Goal: Task Accomplishment & Management: Complete application form

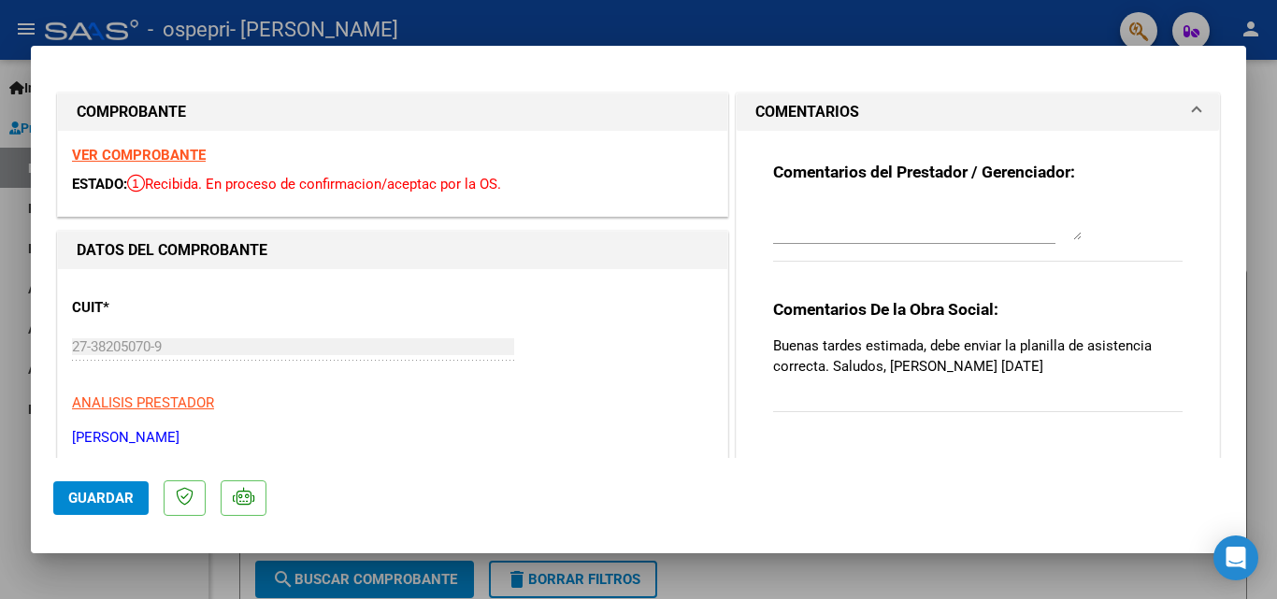
click at [389, 193] on div "ESTADO: Recibida. En proceso de confirmacion/aceptac por la OS." at bounding box center [392, 185] width 641 height 22
click at [396, 394] on p "ANALISIS PRESTADOR" at bounding box center [392, 404] width 641 height 22
click at [1008, 389] on div "Comentarios De la Obra Social: Buenas tardes estimada, debe enviar la planilla …" at bounding box center [978, 366] width 410 height 135
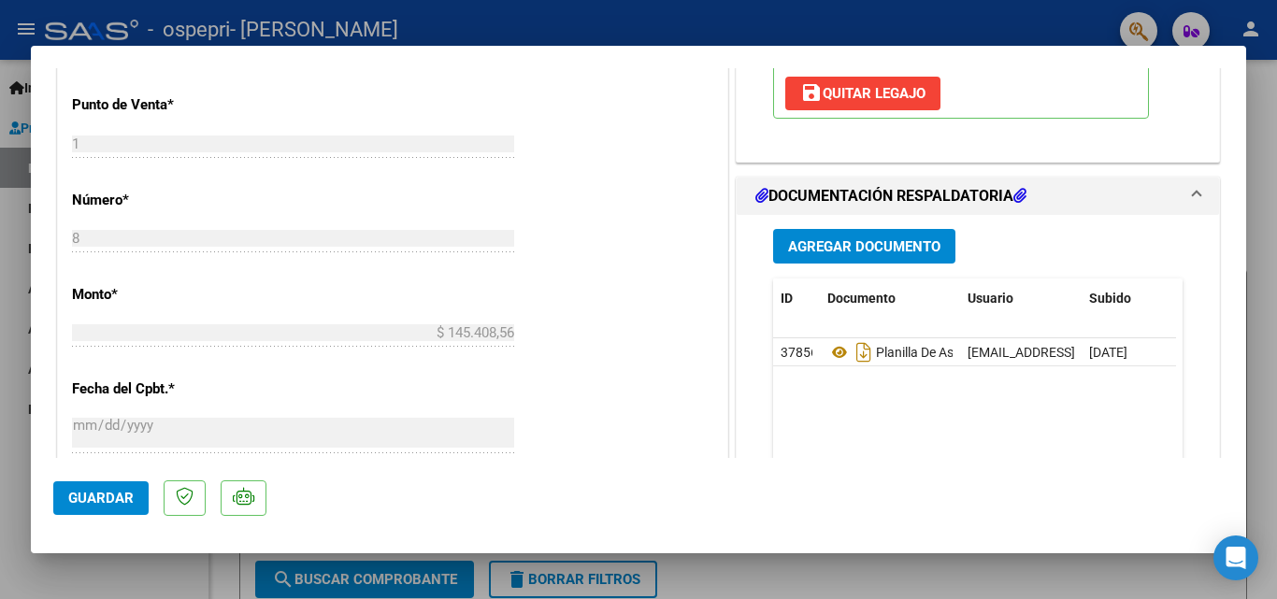
scroll to position [759, 0]
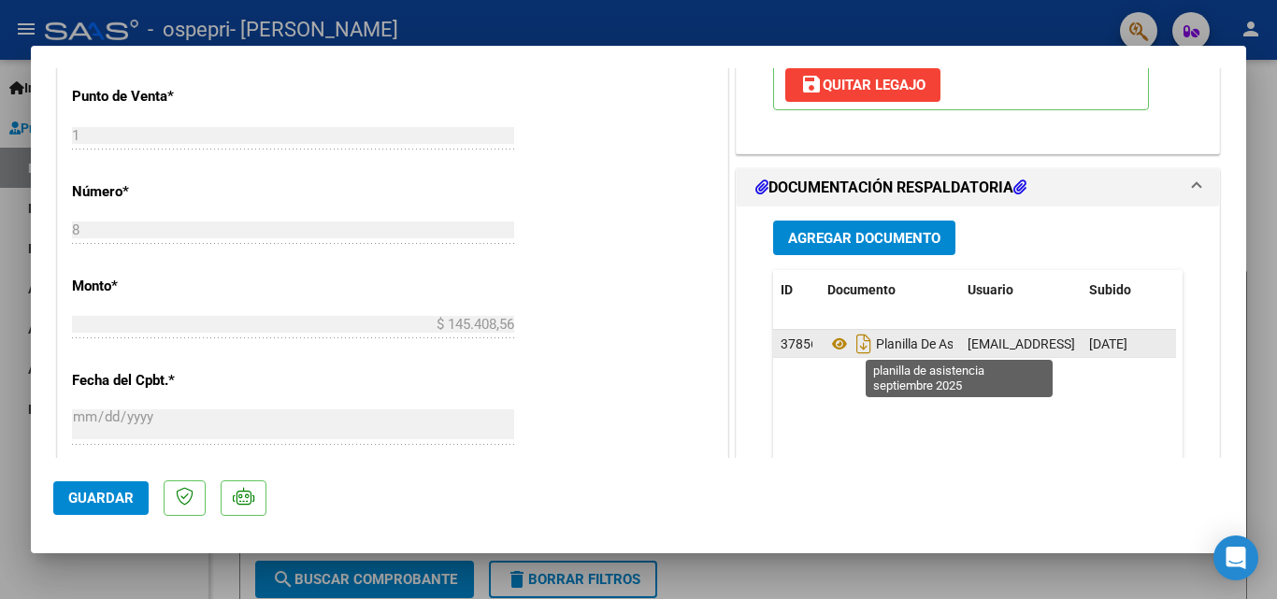
click at [928, 347] on span "Planilla De Asistencia Septiembre 2025" at bounding box center [964, 344] width 272 height 15
click at [855, 344] on icon "Descargar documento" at bounding box center [864, 344] width 24 height 30
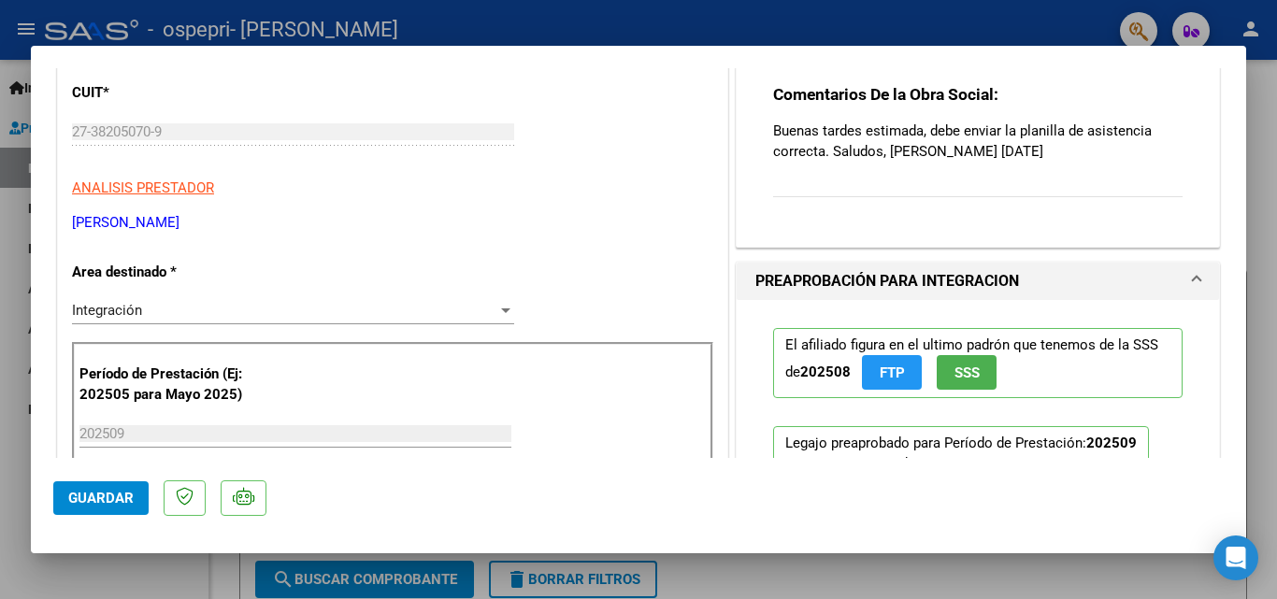
scroll to position [228, 0]
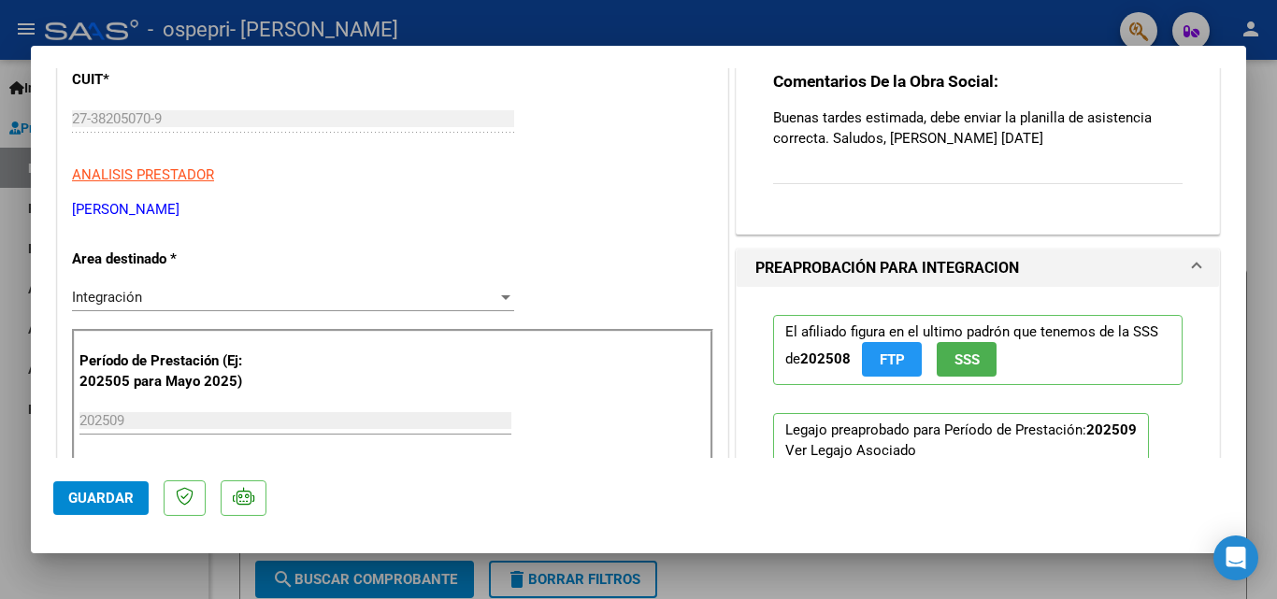
click at [685, 367] on div "Período de Prestación (Ej: 202505 para [DATE]) 202509 Ingrese el Período de Pre…" at bounding box center [392, 419] width 641 height 180
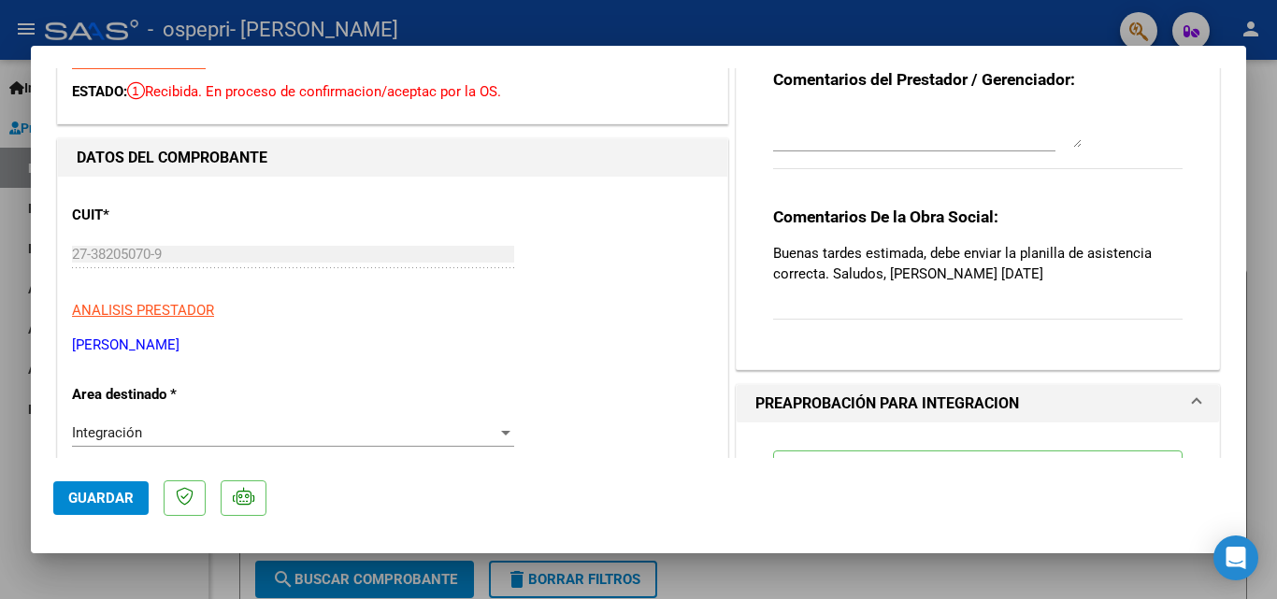
scroll to position [0, 0]
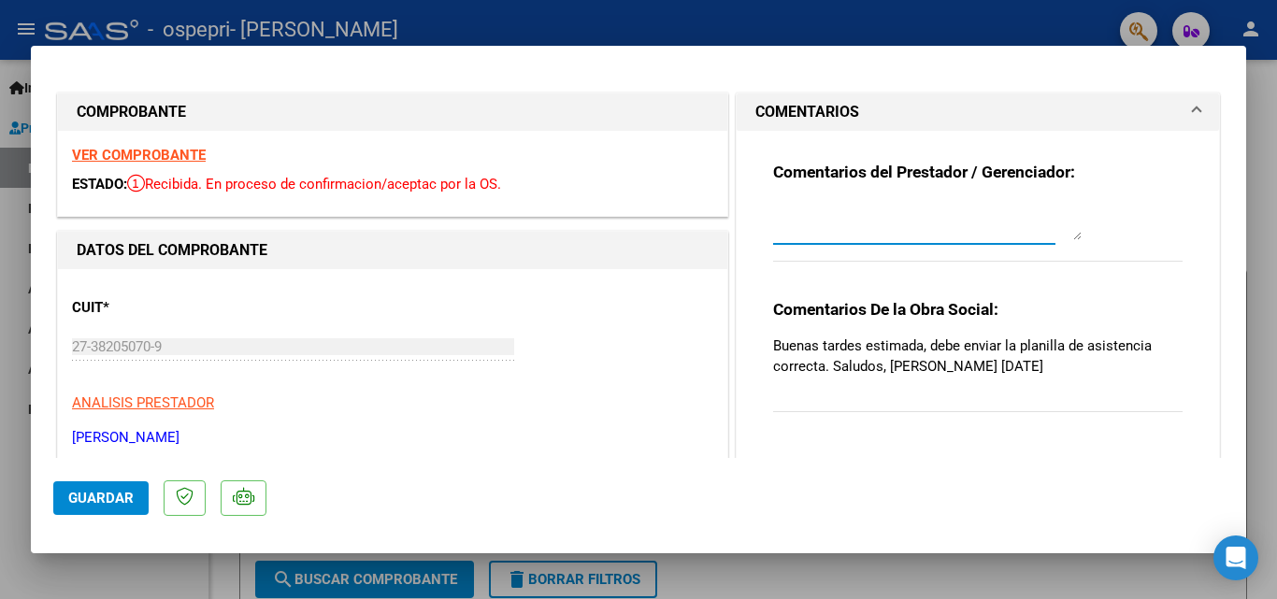
click at [863, 216] on textarea at bounding box center [927, 221] width 309 height 37
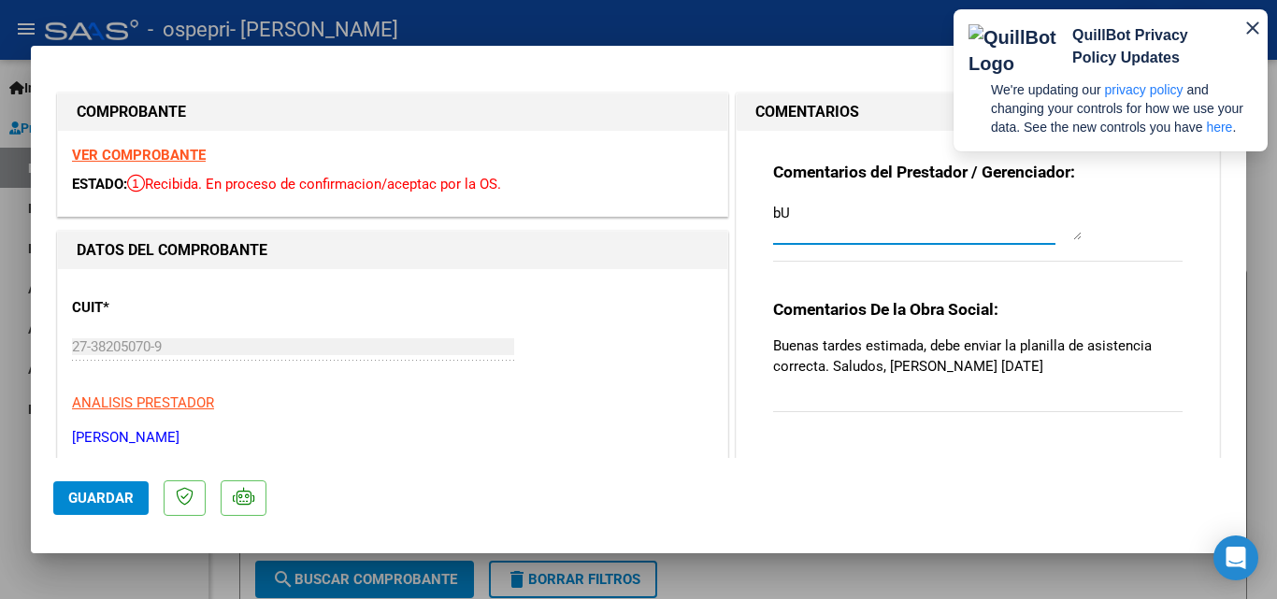
type textarea "b"
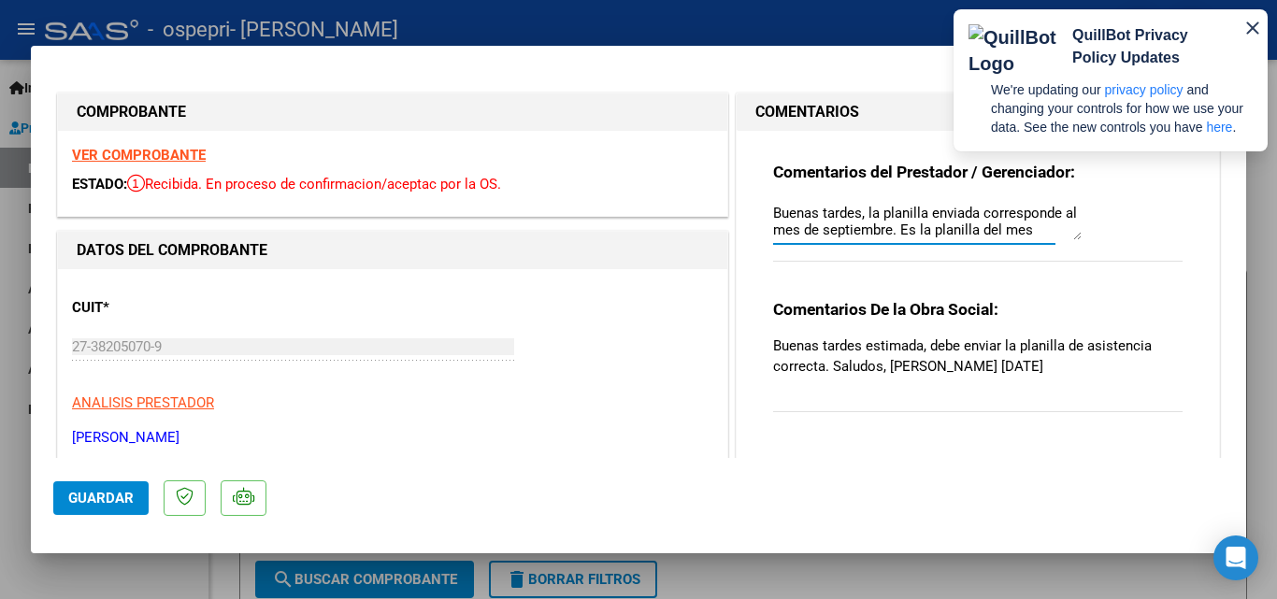
scroll to position [15, 0]
click at [969, 225] on textarea "Buenas tardes, la planilla enviada corresponde al mes de septiembre. Es la plan…" at bounding box center [927, 221] width 309 height 37
click at [961, 285] on div "Comentarios del Prestador / Gerenciador: Buenas tardes, la planilla enviada cor…" at bounding box center [978, 289] width 438 height 316
click at [913, 234] on textarea "Buenas tardes, la planilla enviada corresponde al mes de septiembre. Es la plan…" at bounding box center [927, 221] width 309 height 37
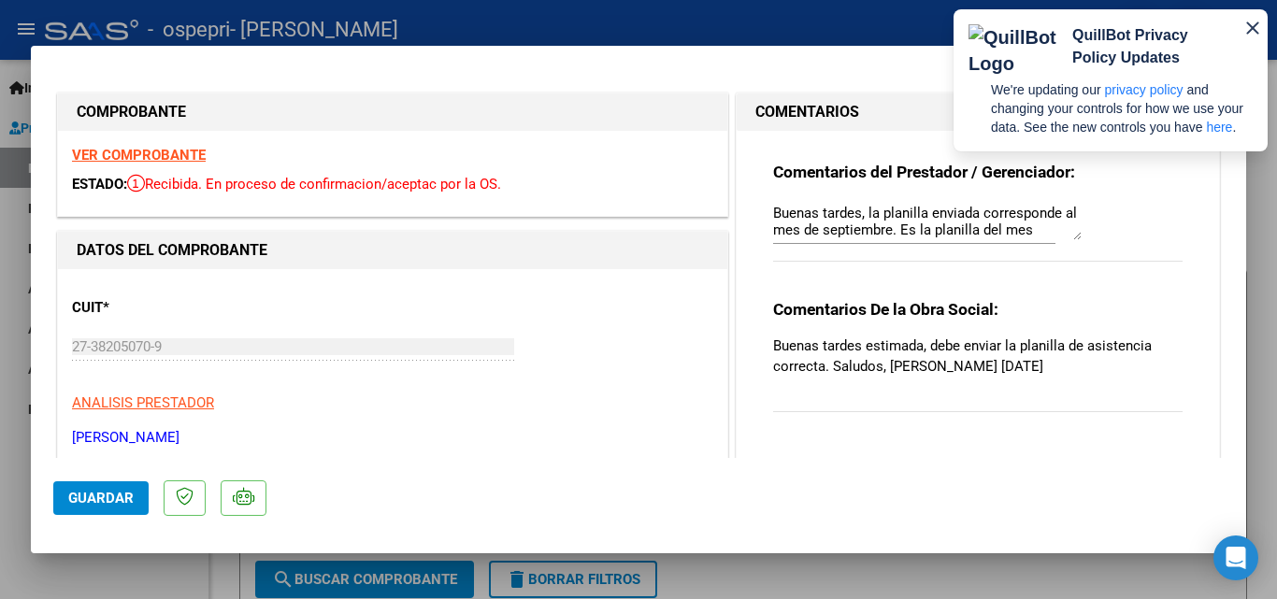
drag, startPoint x: 1075, startPoint y: 201, endPoint x: 1081, endPoint y: 242, distance: 41.5
click at [1081, 242] on div "Comentarios del Prestador / Gerenciador: Buenas tardes, la planilla enviada cor…" at bounding box center [978, 222] width 410 height 121
click at [1156, 258] on div "Comentarios del Prestador / Gerenciador: Buenas tardes, la planilla enviada cor…" at bounding box center [978, 222] width 410 height 121
click at [1252, 15] on button "button" at bounding box center [1253, 28] width 30 height 30
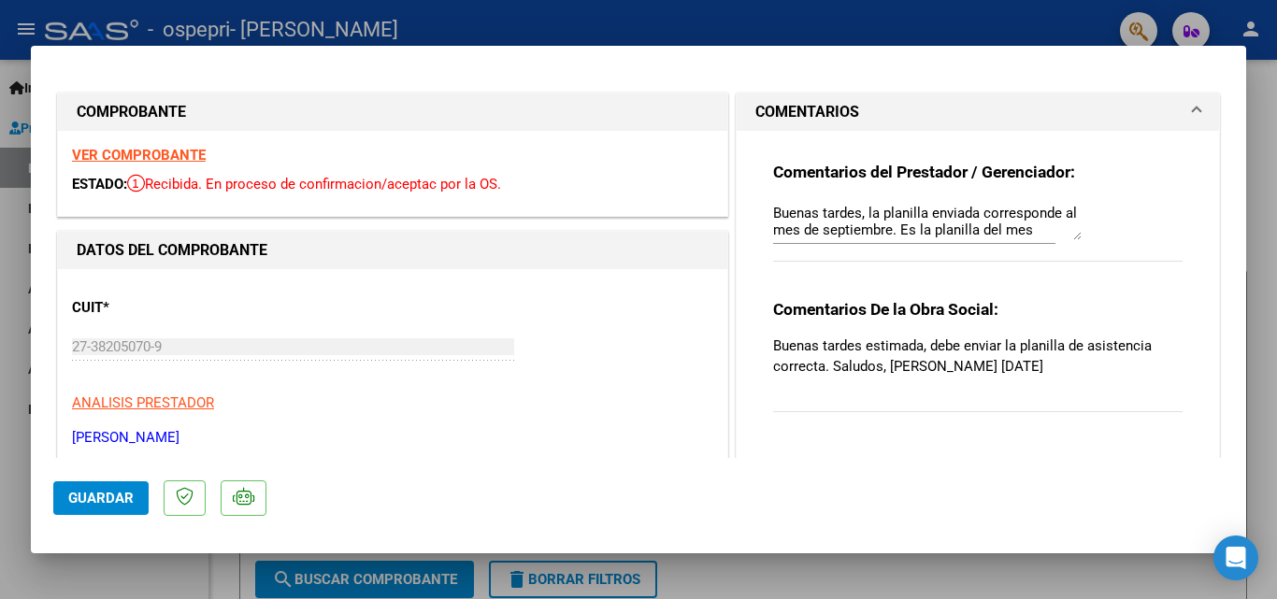
click at [900, 226] on textarea "Buenas tardes, la planilla enviada corresponde al mes de septiembre. Es la plan…" at bounding box center [927, 221] width 309 height 37
click at [969, 275] on div "Comentarios del Prestador / Gerenciador: Buenas tardes, la planilla enviada cor…" at bounding box center [978, 222] width 410 height 121
click at [1027, 276] on div "Comentarios del Prestador / Gerenciador: Buenas tardes, la planilla enviada cor…" at bounding box center [978, 222] width 410 height 121
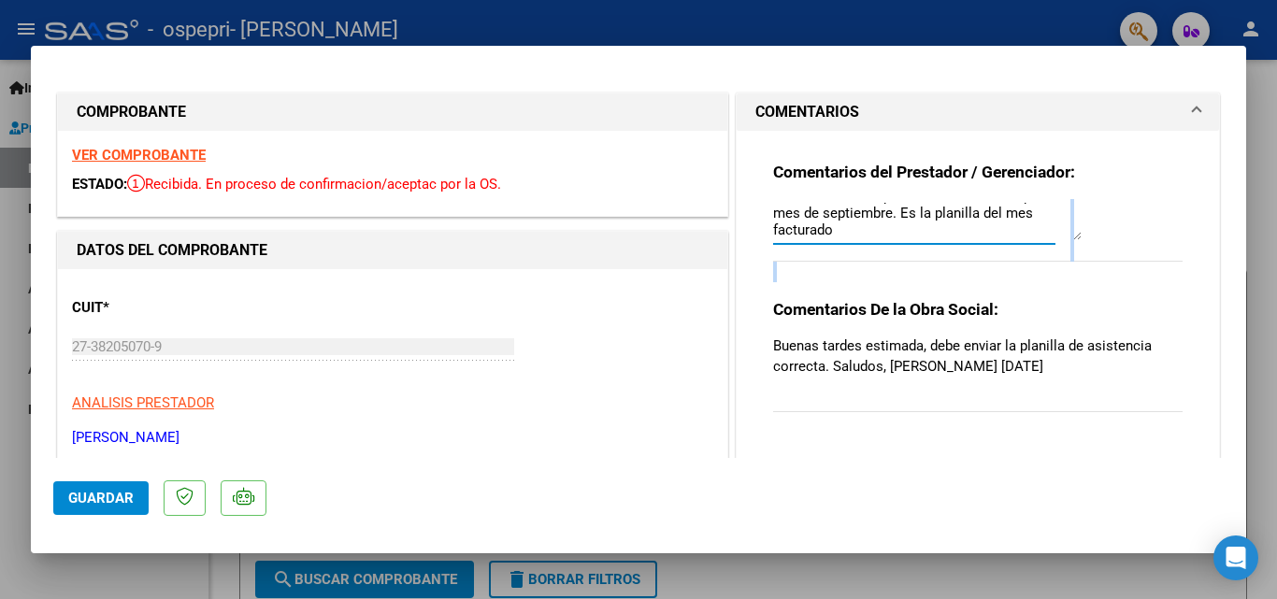
scroll to position [0, 0]
click at [1068, 237] on textarea "Buenas tardes, la planilla enviada corresponde al mes de septiembre. Es la plan…" at bounding box center [927, 221] width 309 height 37
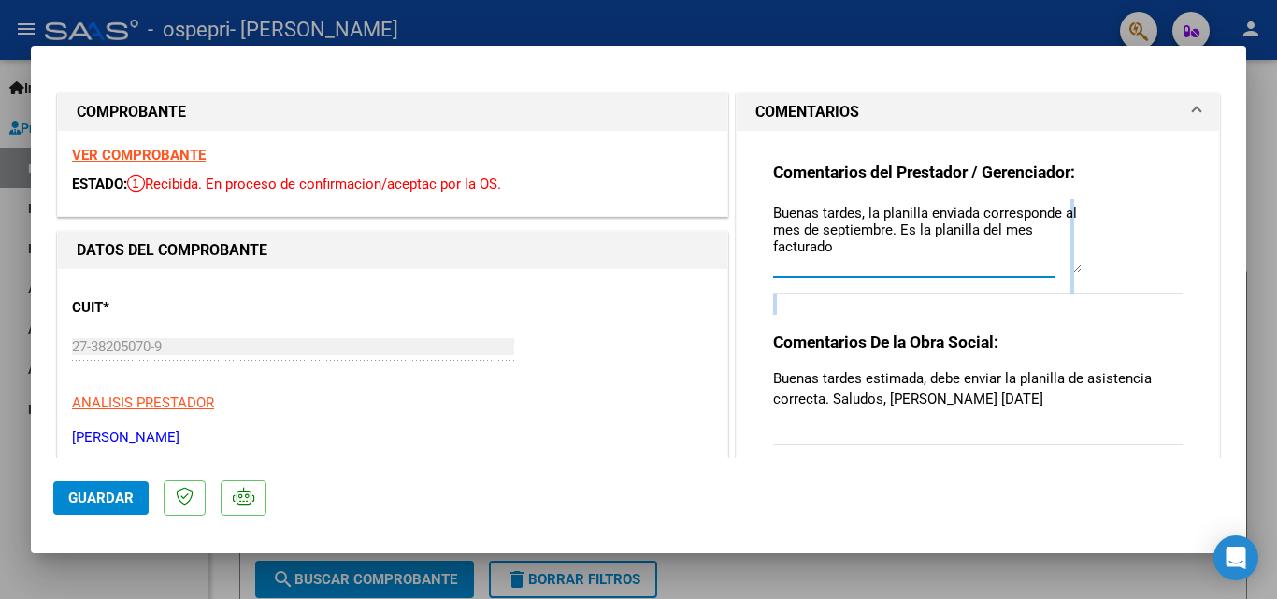
drag, startPoint x: 1068, startPoint y: 237, endPoint x: 1118, endPoint y: 269, distance: 60.2
click at [1118, 269] on div "Comentarios del Prestador / Gerenciador: Buenas tardes, la planilla enviada cor…" at bounding box center [978, 238] width 410 height 153
click at [1127, 271] on div "Comentarios del Prestador / Gerenciador: Buenas tardes, la planilla enviada cor…" at bounding box center [978, 238] width 410 height 153
click at [1164, 116] on span "COMENTARIOS" at bounding box center [975, 112] width 438 height 22
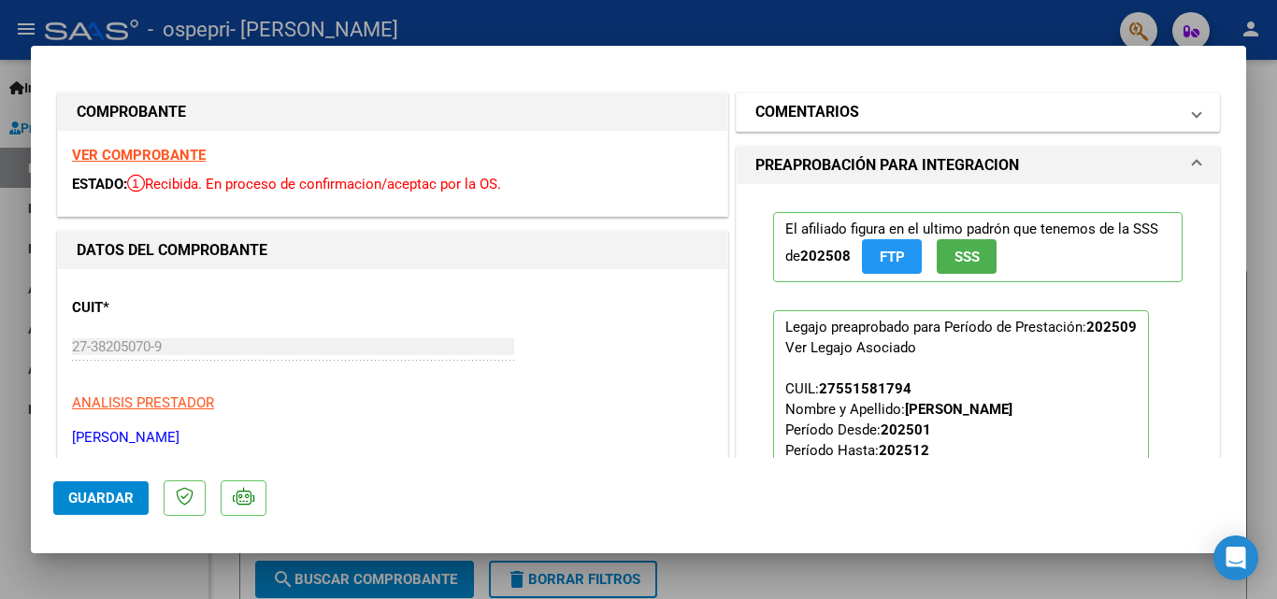
click at [1187, 106] on mat-expansion-panel-header "COMENTARIOS" at bounding box center [978, 112] width 483 height 37
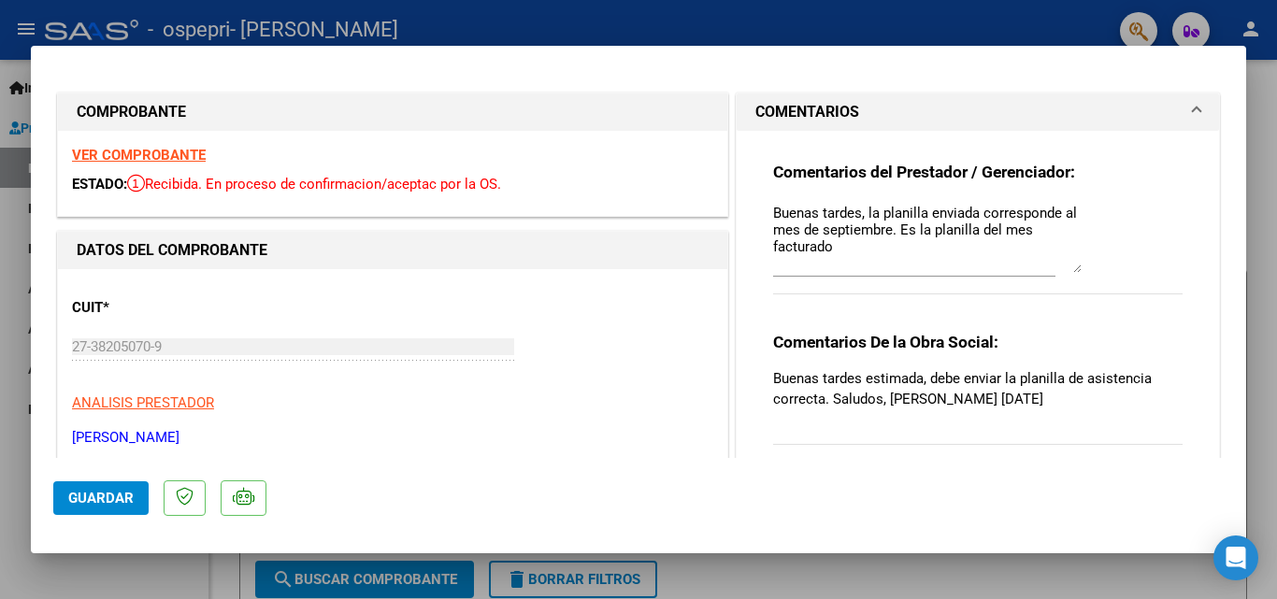
click at [886, 230] on textarea "Buenas tardes, la planilla enviada corresponde al mes de septiembre. Es la plan…" at bounding box center [927, 238] width 309 height 70
click at [857, 264] on textarea "Buenas tardes, la planilla enviada corresponde al mes de septiembre. Es la plan…" at bounding box center [927, 238] width 309 height 70
type textarea "Buenas tardes, la planilla enviada corresponde al mes de septiembre. Es la plan…"
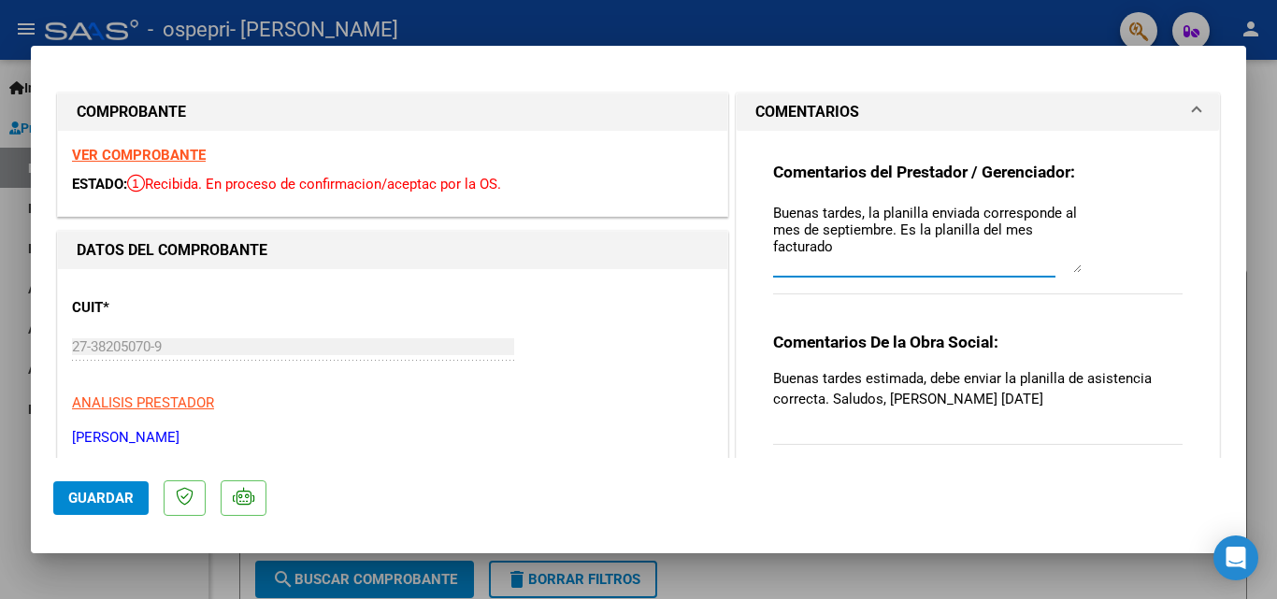
click at [985, 308] on div "Comentarios del Prestador / Gerenciador: Buenas tardes, la planilla enviada cor…" at bounding box center [978, 238] width 410 height 153
click at [1156, 289] on div "Comentarios del Prestador / Gerenciador: Buenas tardes, la planilla enviada cor…" at bounding box center [978, 238] width 410 height 153
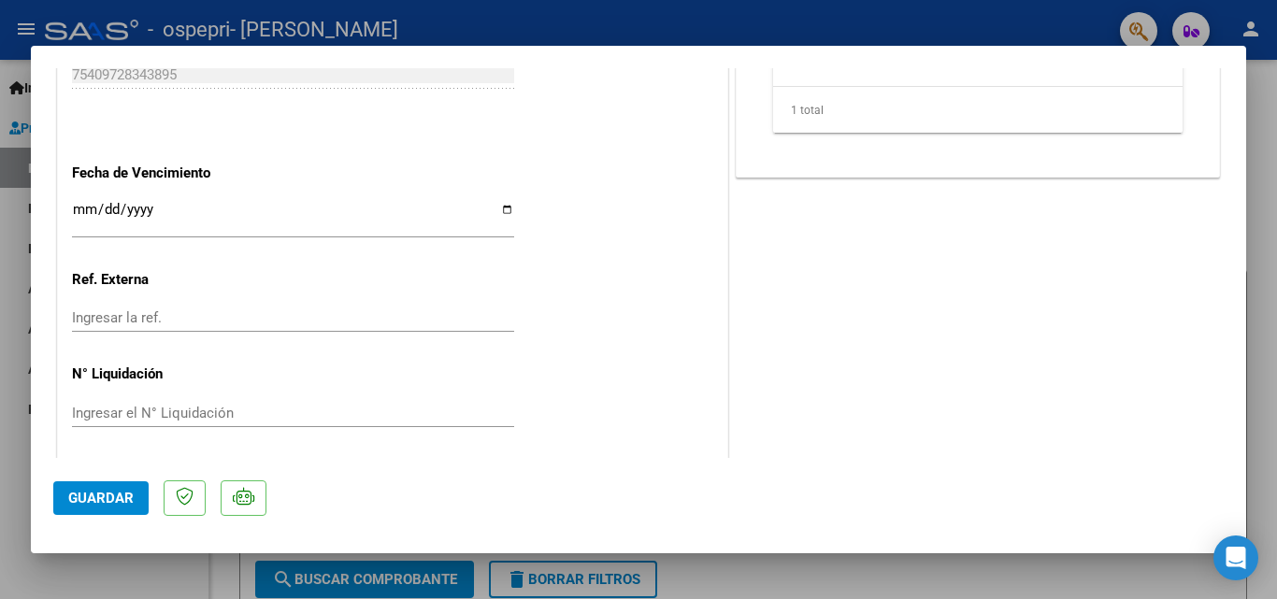
scroll to position [1215, 0]
click at [115, 495] on span "Guardar" at bounding box center [100, 498] width 65 height 17
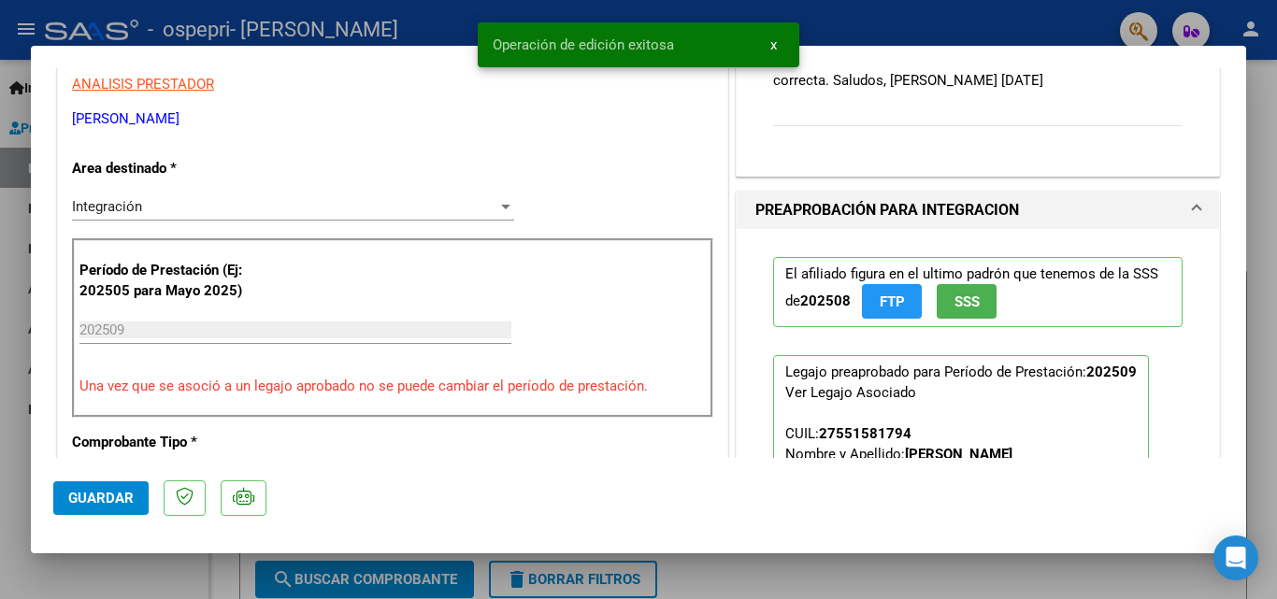
scroll to position [0, 0]
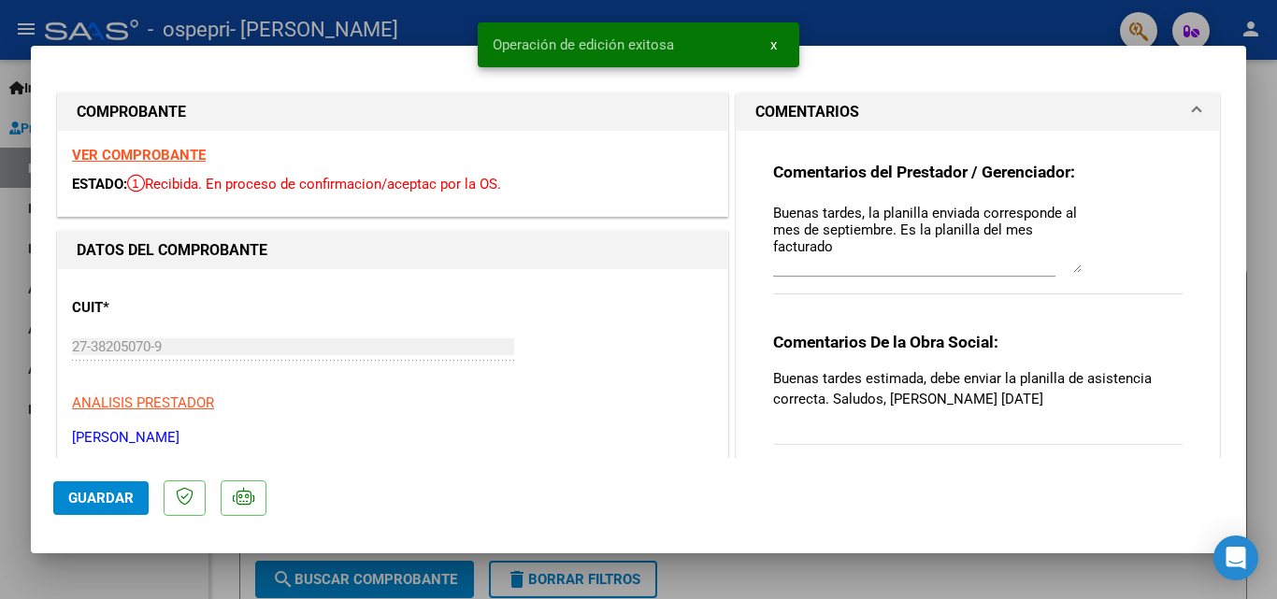
click at [1252, 155] on div at bounding box center [638, 299] width 1277 height 599
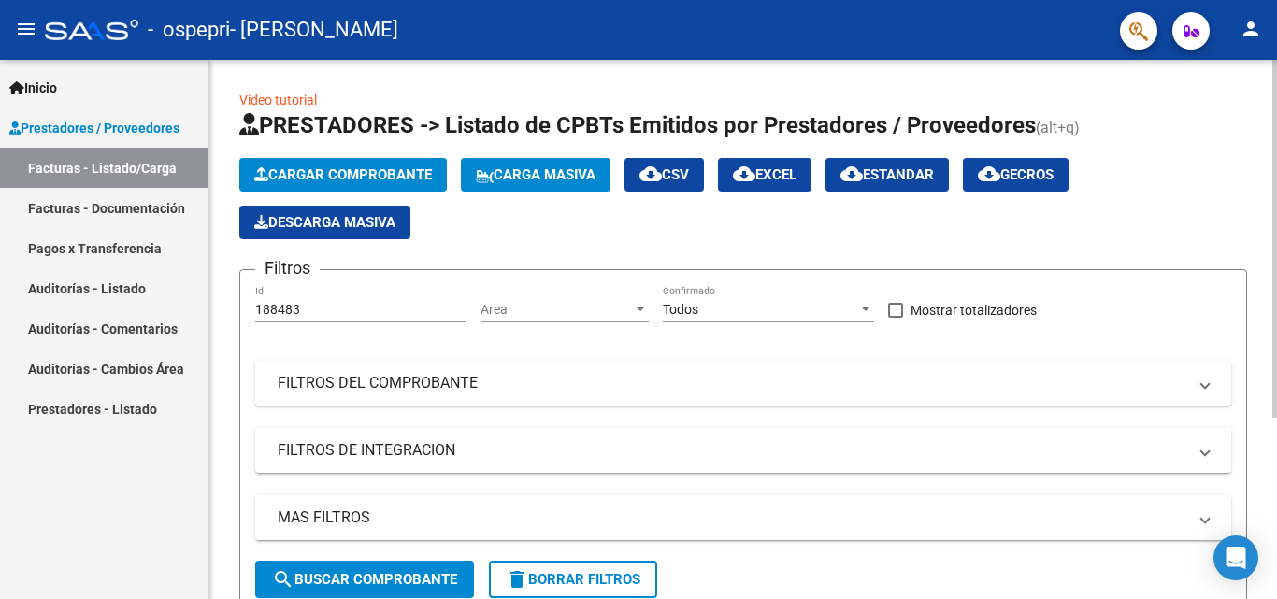
click at [1276, 6] on div "menu - ospepri - MIRANDA [PERSON_NAME] person Inicio Instructivos Contacto OS P…" at bounding box center [638, 299] width 1277 height 599
